Goal: Information Seeking & Learning: Learn about a topic

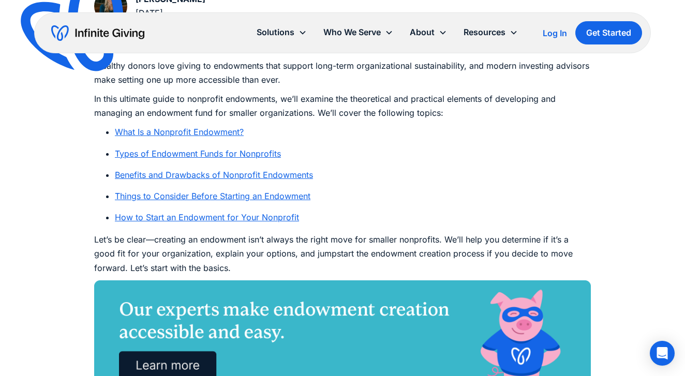
scroll to position [562, 0]
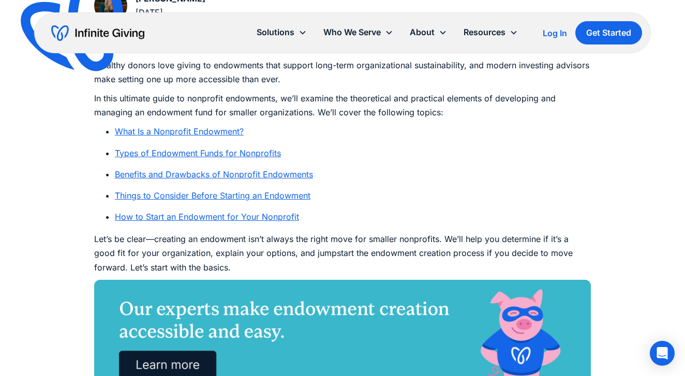
click at [176, 180] on ul "What Is a Nonprofit Endowment? Types of Endowment Funds for Nonprofits Benefits…" at bounding box center [342, 174] width 497 height 99
click at [168, 149] on link "Types of Endowment Funds for Nonprofits" at bounding box center [198, 153] width 166 height 10
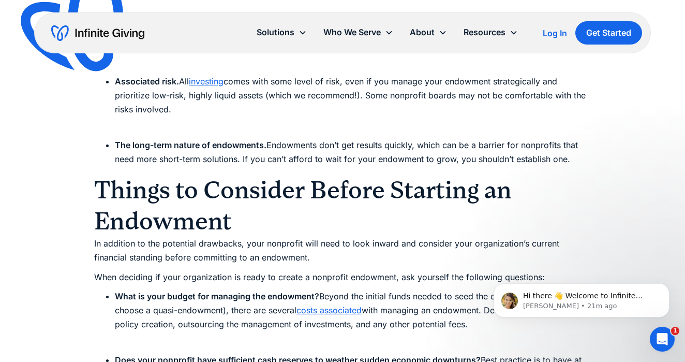
scroll to position [3121, 0]
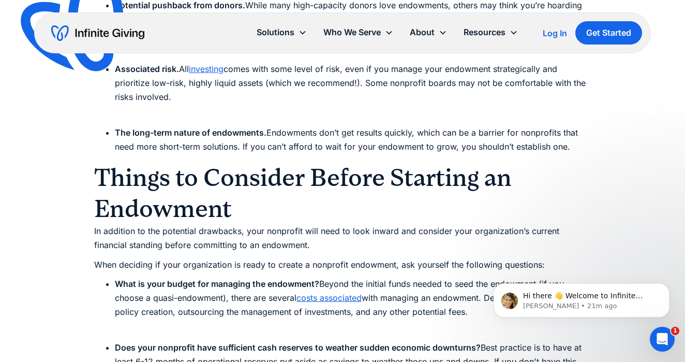
click at [372, 224] on p "In addition to the potential drawbacks, your nonprofit will need to look inward…" at bounding box center [342, 238] width 497 height 28
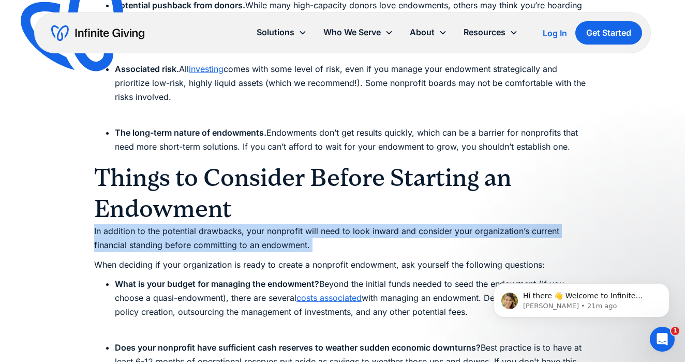
click at [372, 224] on p "In addition to the potential drawbacks, your nonprofit will need to look inward…" at bounding box center [342, 238] width 497 height 28
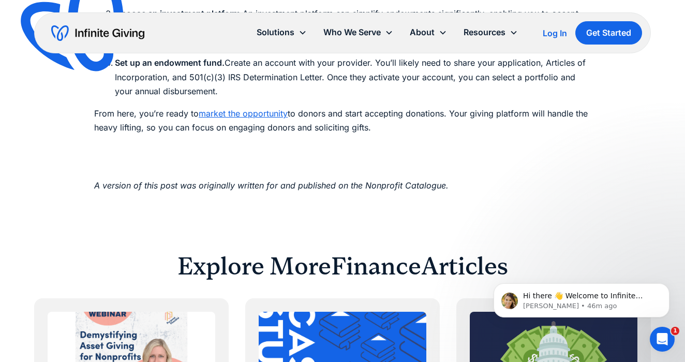
scroll to position [2008, 0]
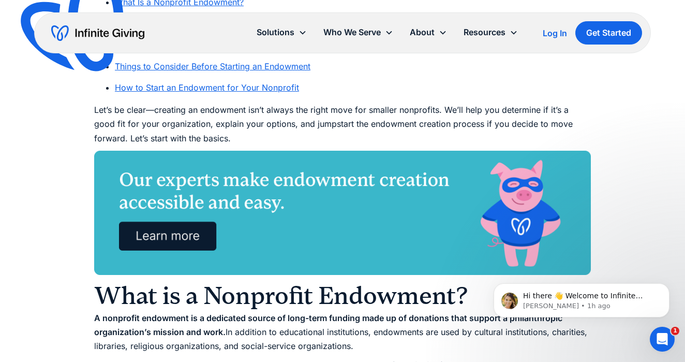
scroll to position [675, 0]
